Goal: Information Seeking & Learning: Understand process/instructions

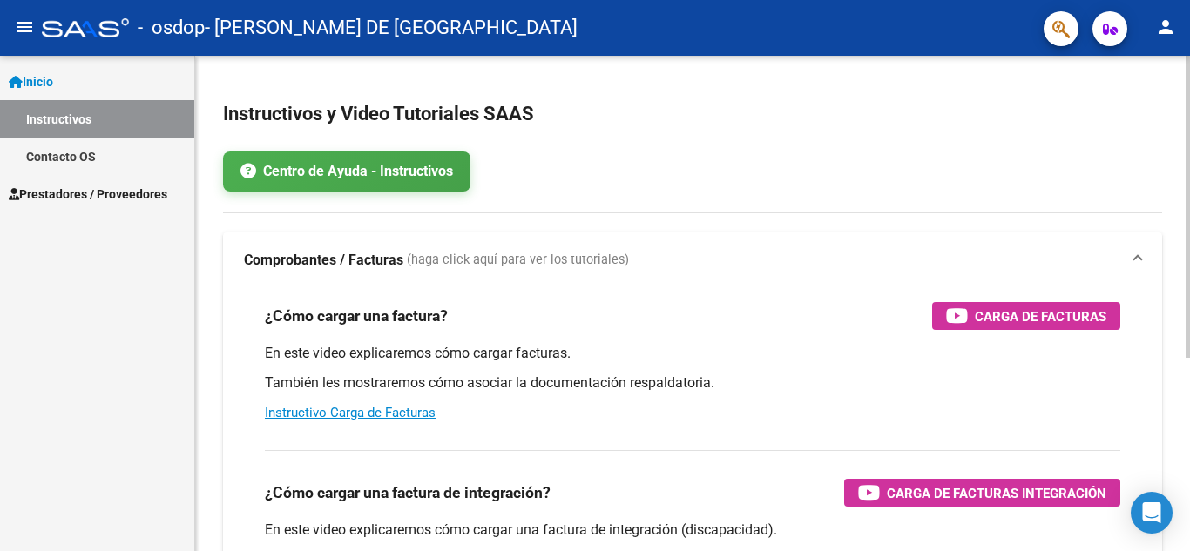
scroll to position [317, 0]
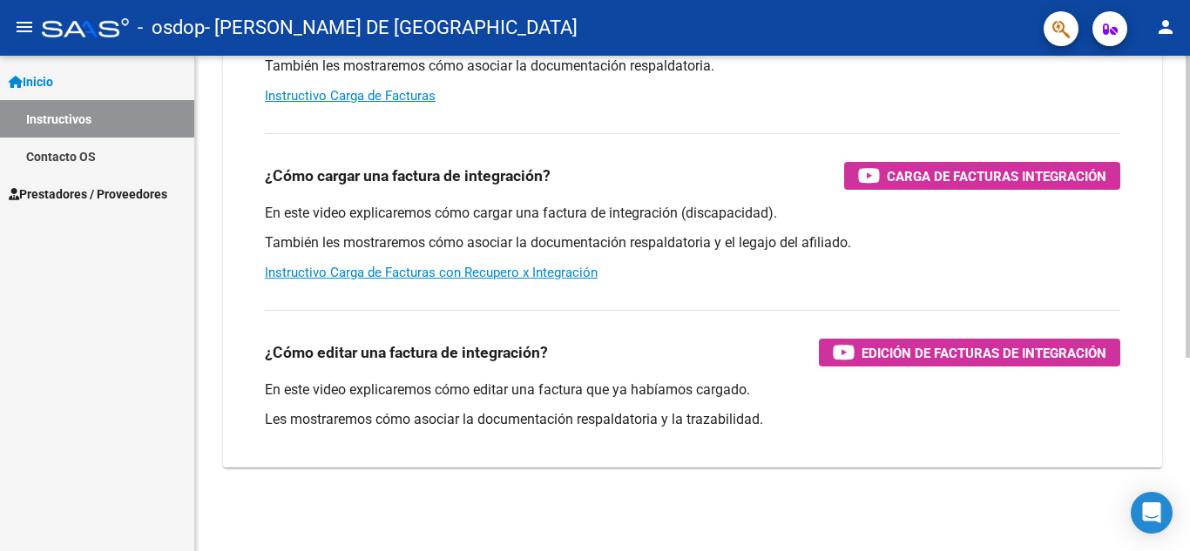
click at [1189, 398] on div at bounding box center [1187, 304] width 4 height 496
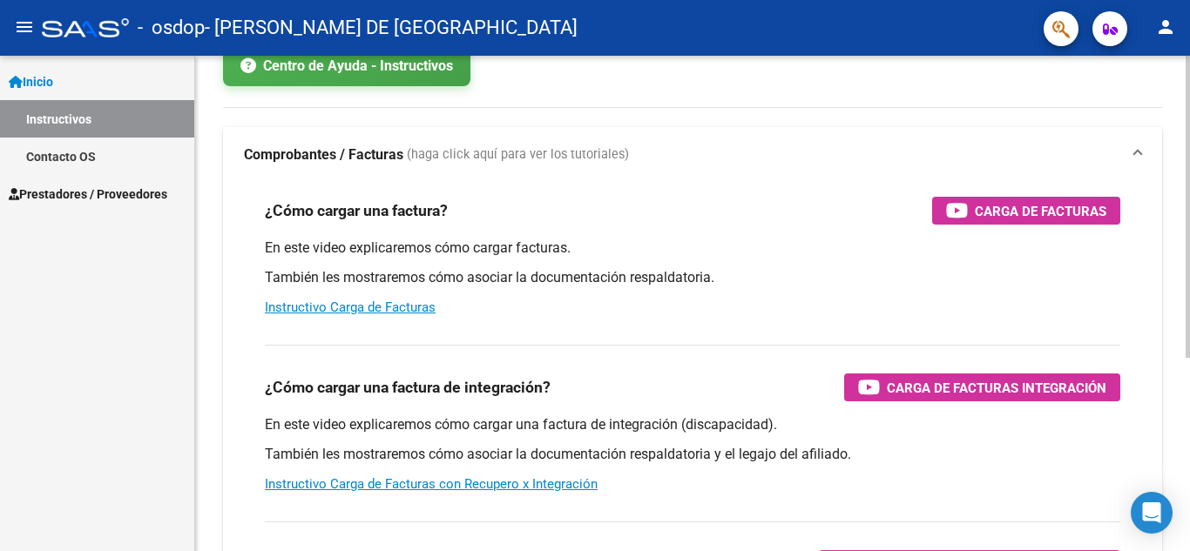
click at [1189, 204] on div at bounding box center [1187, 271] width 4 height 302
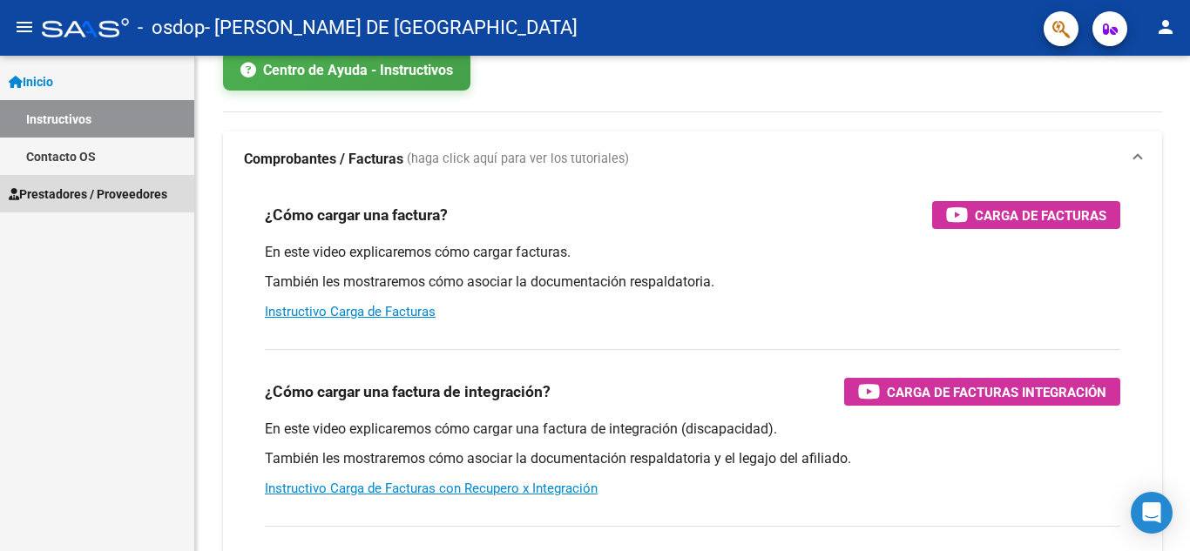
click at [138, 210] on link "Prestadores / Proveedores" at bounding box center [97, 193] width 194 height 37
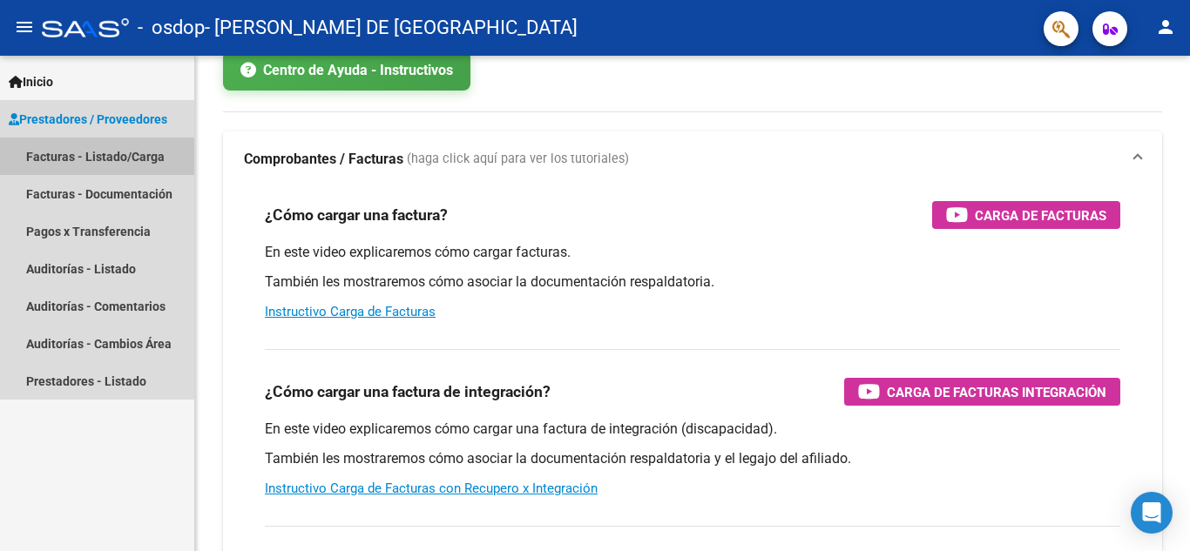
click at [134, 157] on link "Facturas - Listado/Carga" at bounding box center [97, 156] width 194 height 37
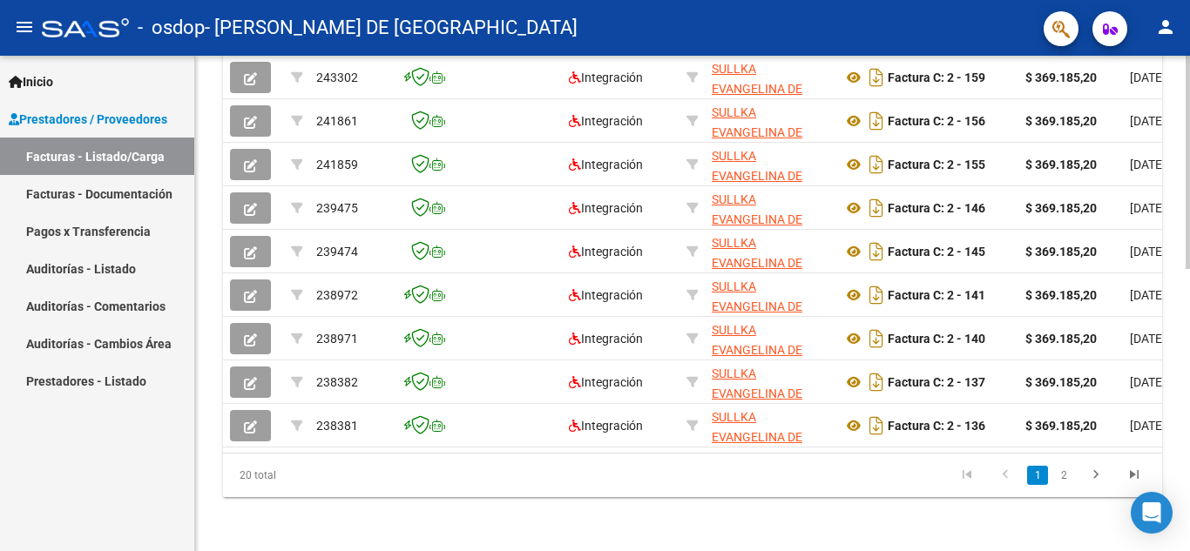
scroll to position [633, 0]
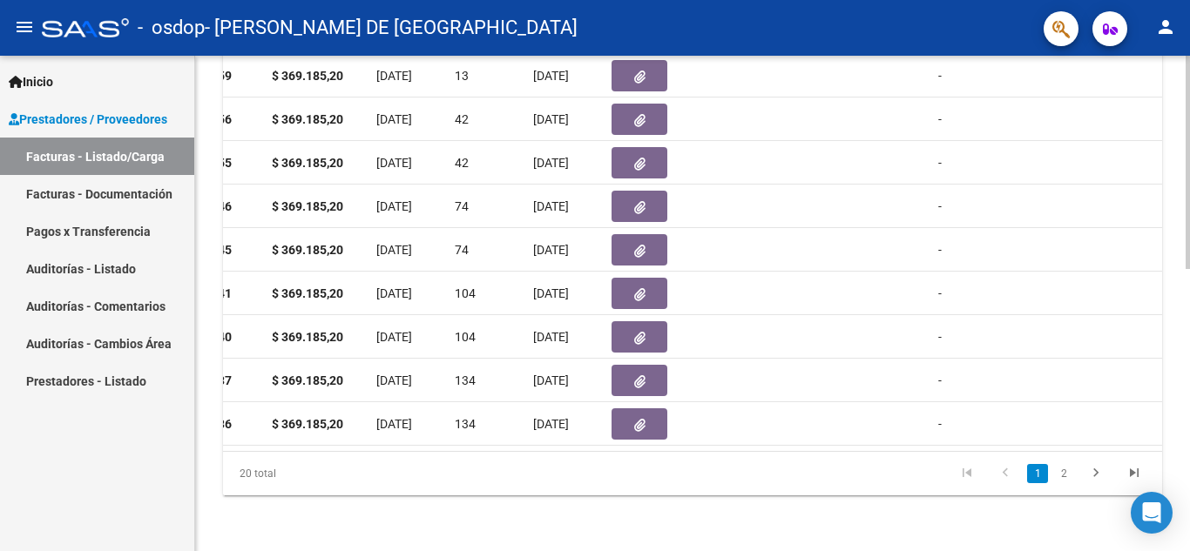
scroll to position [653, 0]
click at [1189, 389] on div at bounding box center [1187, 444] width 4 height 213
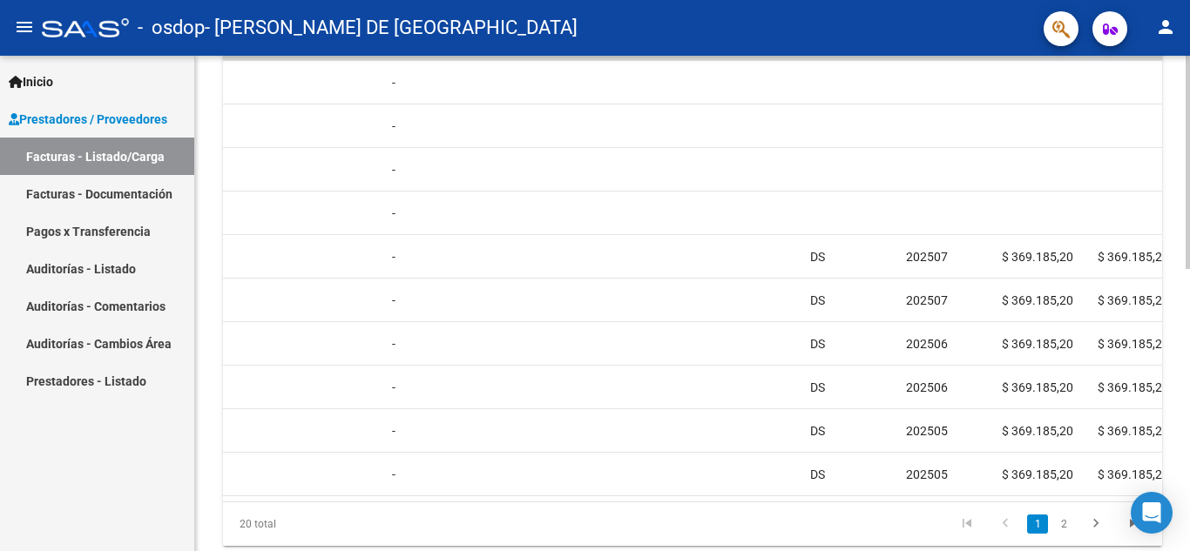
scroll to position [603, 0]
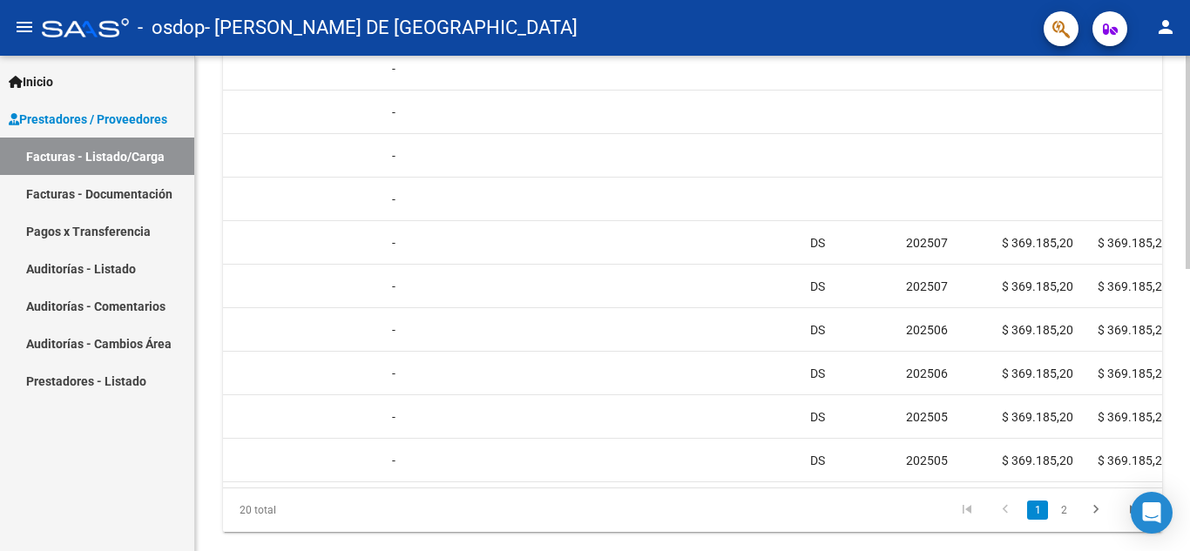
click at [1183, 368] on div "Video tutorial PRESTADORES -> Listado de CPBTs Emitidos por Prestadores / Prove…" at bounding box center [694, 20] width 999 height 1135
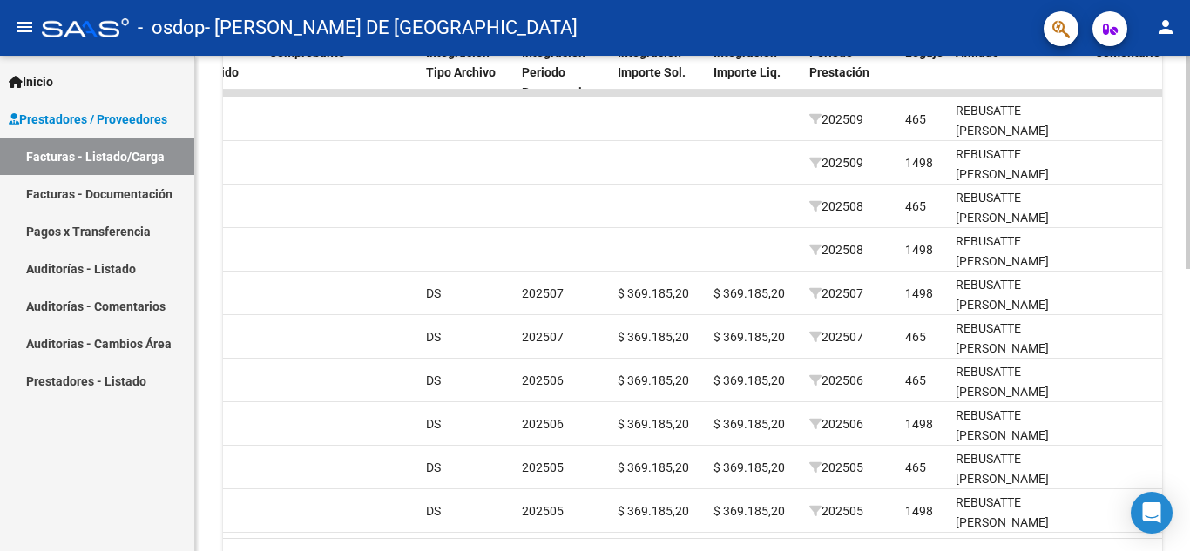
scroll to position [564, 0]
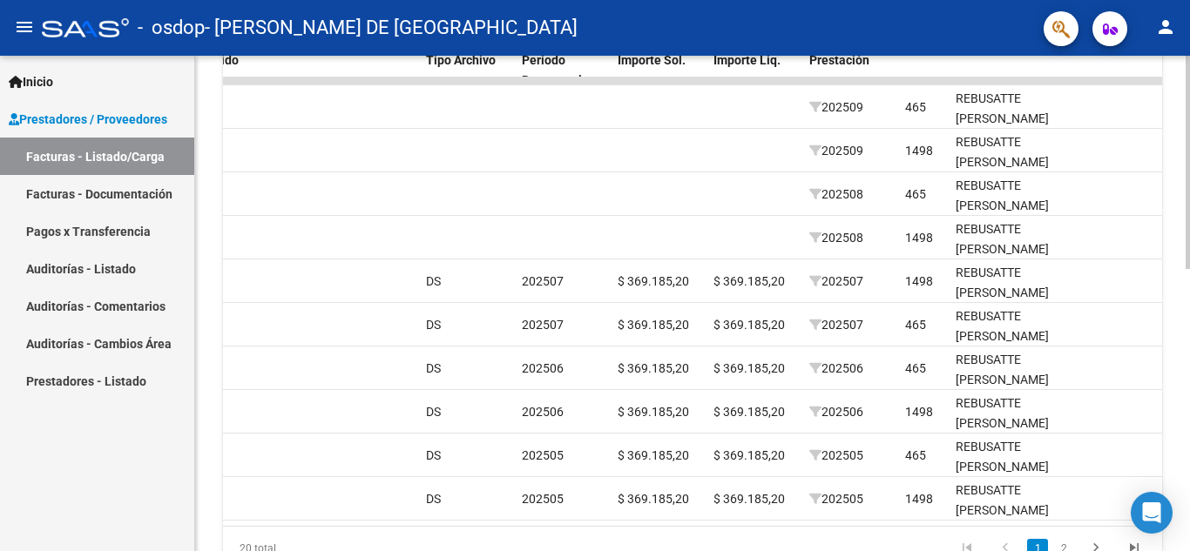
click at [1182, 444] on div "Video tutorial PRESTADORES -> Listado de CPBTs Emitidos por Prestadores / Prove…" at bounding box center [694, 58] width 999 height 1135
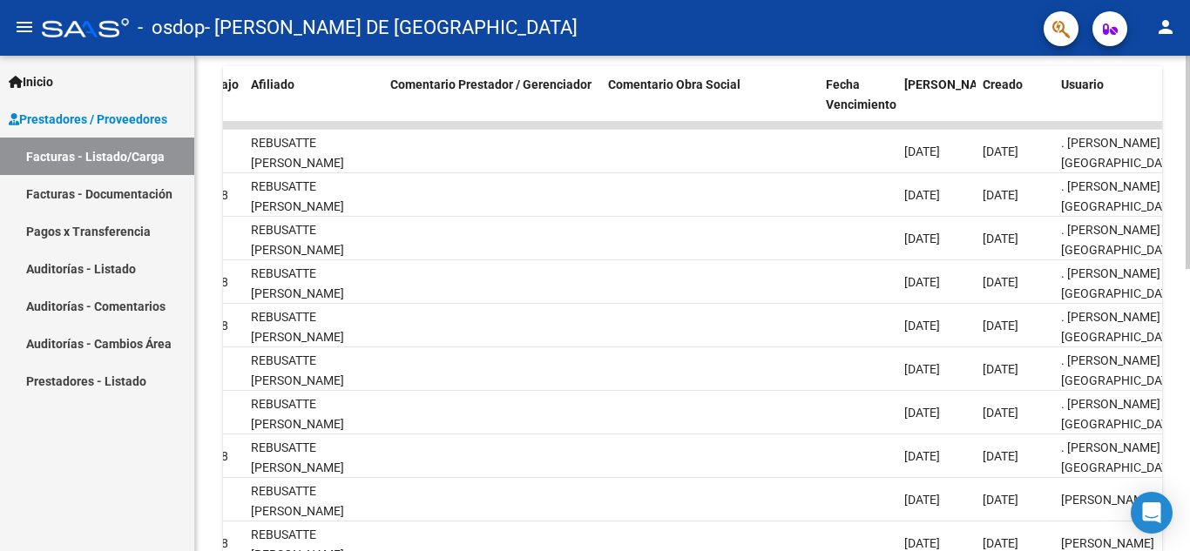
scroll to position [522, 0]
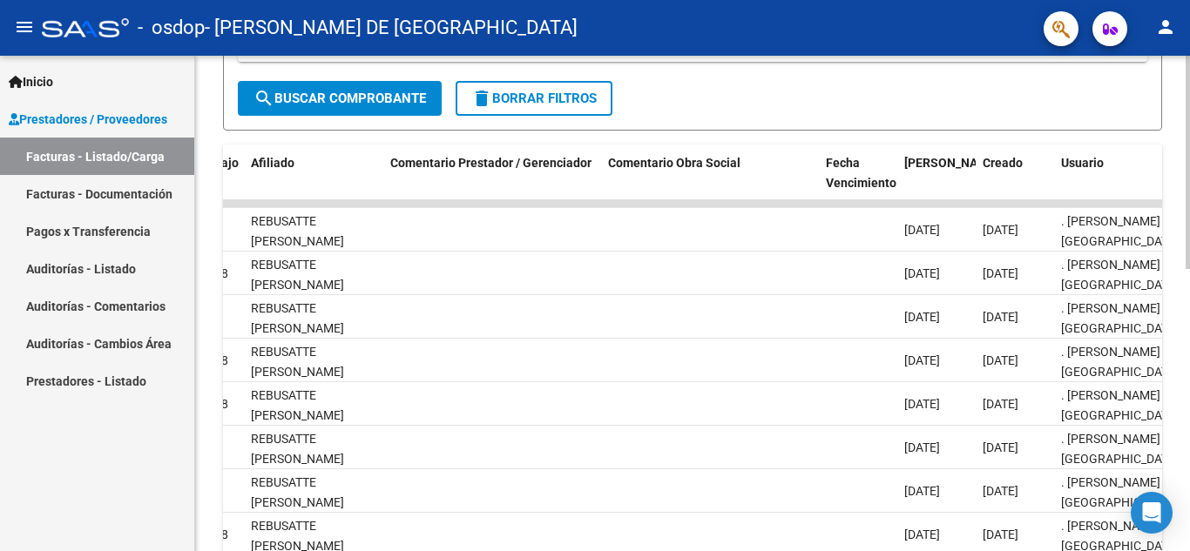
click at [1155, 333] on div "Video tutorial PRESTADORES -> Listado de CPBTs Emitidos por Prestadores / Prove…" at bounding box center [694, 181] width 999 height 1135
